Goal: Task Accomplishment & Management: Manage account settings

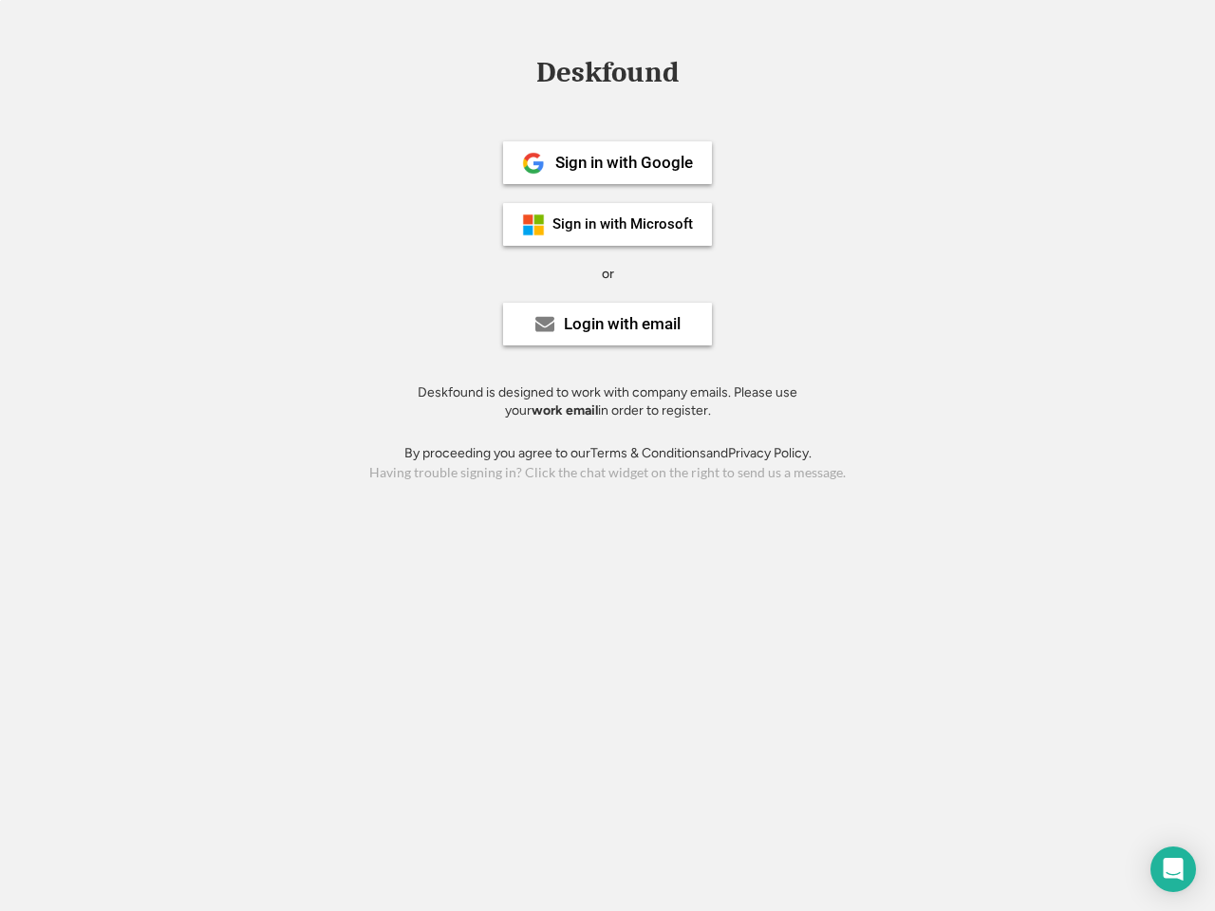
click at [607, 271] on div "or" at bounding box center [608, 274] width 12 height 19
click at [607, 76] on div "Deskfound" at bounding box center [607, 72] width 161 height 29
click at [519, 71] on div "Deskfound" at bounding box center [607, 76] width 1215 height 36
click at [607, 76] on div "Deskfound" at bounding box center [607, 72] width 161 height 29
click at [607, 273] on div "or" at bounding box center [608, 274] width 12 height 19
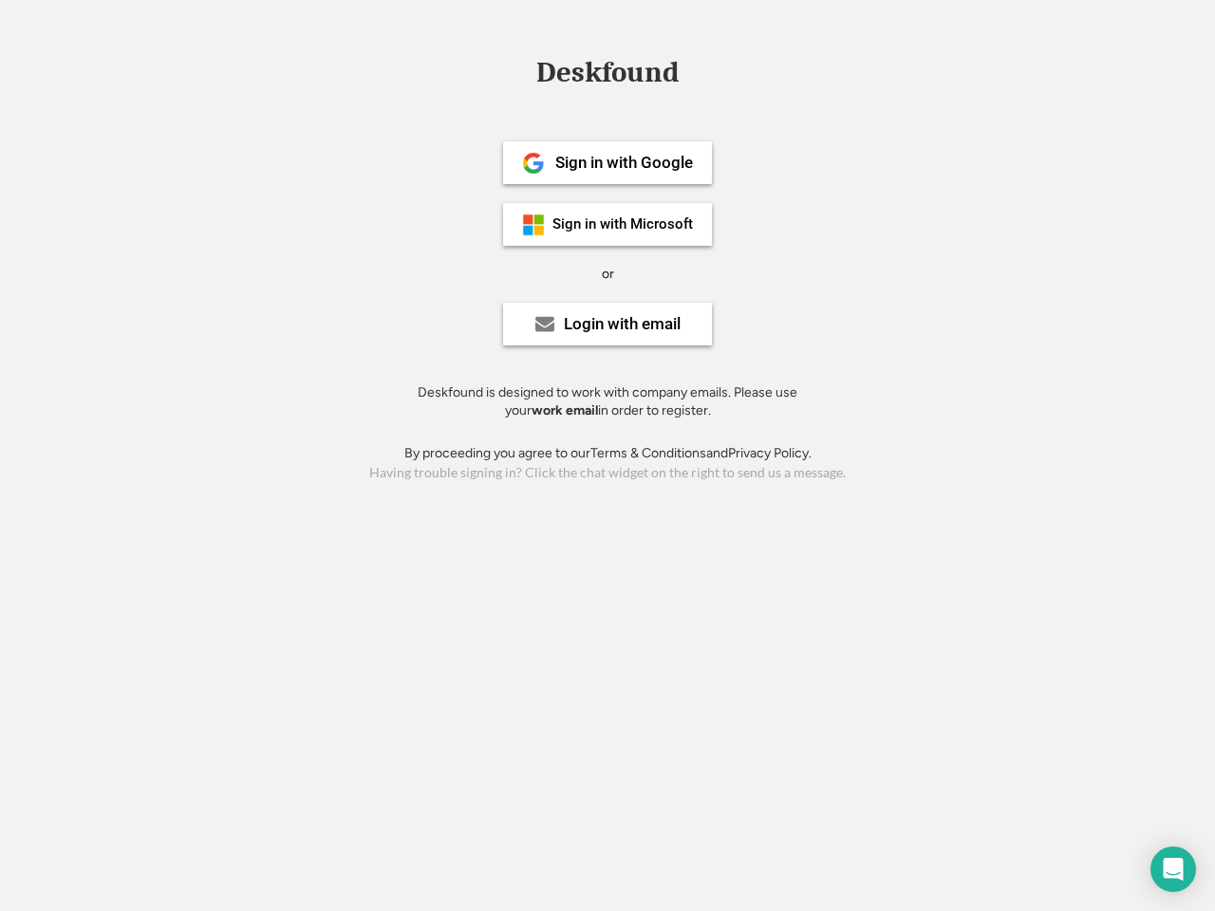
click at [607, 162] on div "Sign in with Google" at bounding box center [624, 163] width 138 height 16
click at [624, 162] on div "Sign in with Google" at bounding box center [624, 163] width 138 height 16
click at [533, 163] on img at bounding box center [533, 163] width 23 height 23
click at [607, 224] on div "Sign in with Microsoft" at bounding box center [622, 224] width 140 height 14
click at [624, 224] on div "Sign in with Microsoft" at bounding box center [622, 224] width 140 height 14
